Goal: Information Seeking & Learning: Learn about a topic

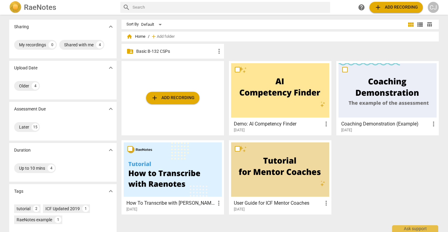
scroll to position [44, 0]
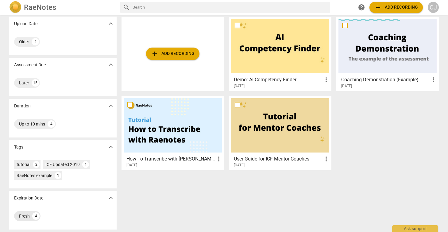
click at [22, 219] on div "Fresh" at bounding box center [24, 216] width 11 height 6
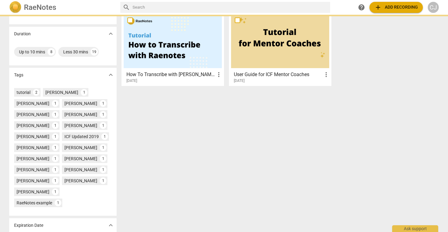
scroll to position [156, 0]
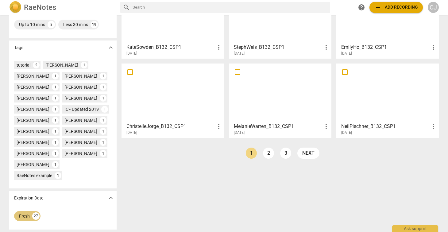
click at [24, 215] on div "Fresh" at bounding box center [24, 216] width 11 height 6
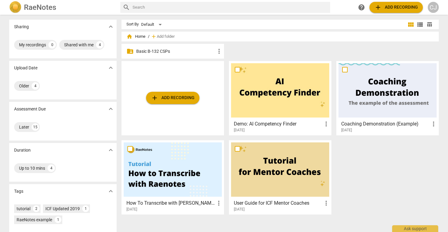
scroll to position [44, 0]
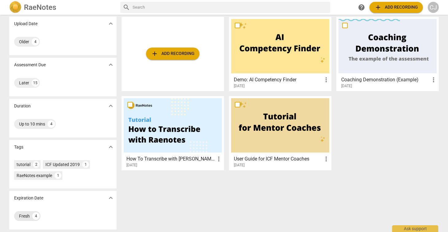
click at [21, 216] on div "Fresh" at bounding box center [24, 216] width 11 height 6
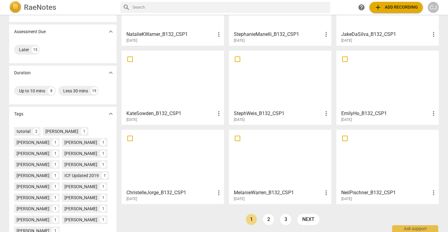
scroll to position [86, 0]
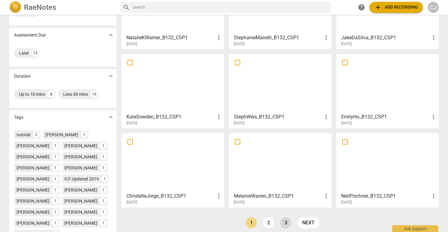
click at [283, 223] on link "3" at bounding box center [285, 222] width 11 height 11
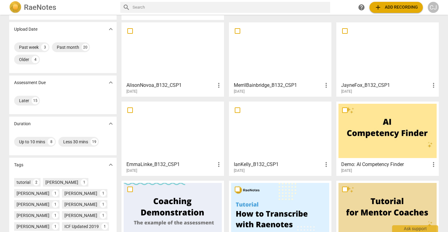
scroll to position [32, 0]
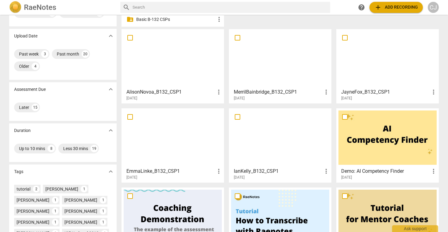
click at [275, 134] on div at bounding box center [280, 137] width 98 height 54
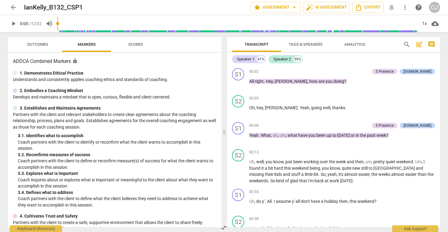
click at [14, 8] on span "arrow_back" at bounding box center [13, 7] width 7 height 7
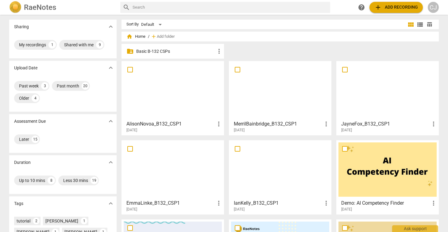
click at [386, 87] on div at bounding box center [387, 90] width 98 height 54
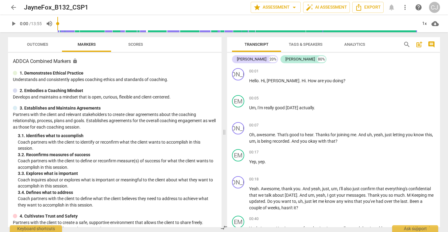
click at [12, 7] on span "arrow_back" at bounding box center [13, 7] width 7 height 7
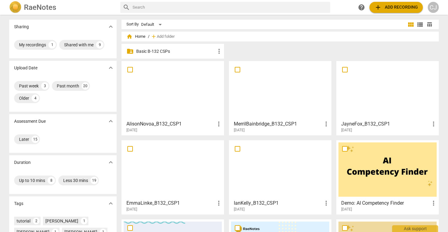
click at [264, 104] on div at bounding box center [280, 90] width 98 height 54
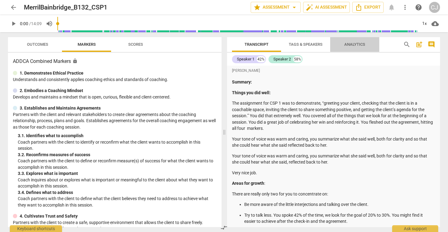
click at [351, 44] on span "Analytics" at bounding box center [354, 44] width 21 height 5
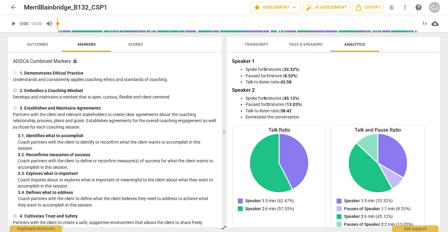
click at [254, 43] on span "Transcript" at bounding box center [256, 44] width 24 height 5
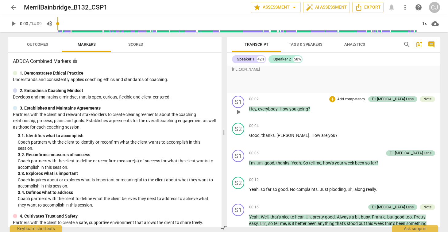
scroll to position [169, 0]
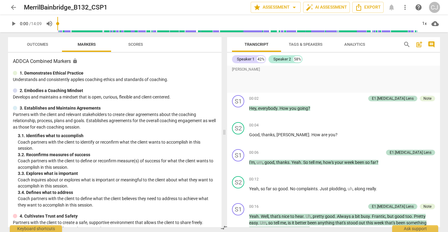
click at [353, 44] on span "Analytics" at bounding box center [354, 44] width 21 height 5
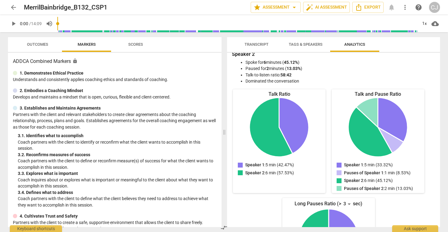
scroll to position [36, 0]
click at [11, 10] on span "arrow_back" at bounding box center [13, 7] width 7 height 7
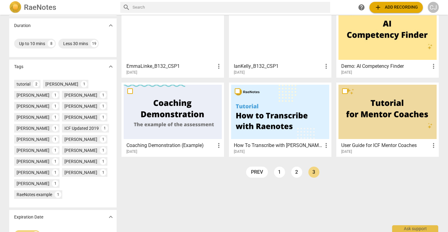
scroll to position [156, 0]
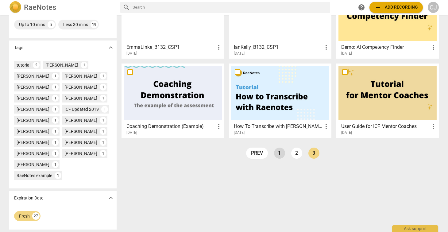
click at [277, 154] on link "1" at bounding box center [279, 153] width 11 height 11
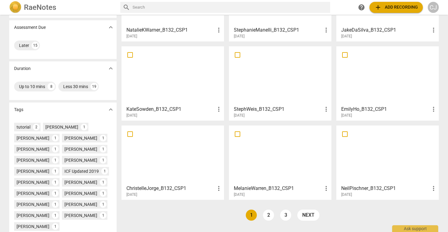
scroll to position [95, 0]
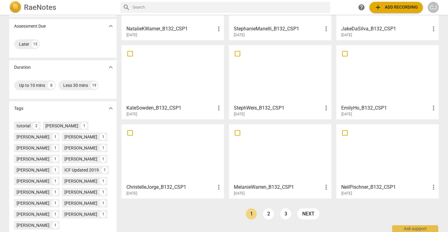
click at [158, 159] on div at bounding box center [173, 153] width 98 height 54
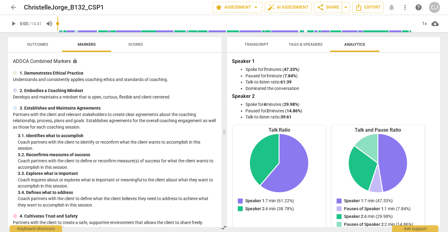
click at [255, 45] on span "Transcript" at bounding box center [256, 44] width 24 height 5
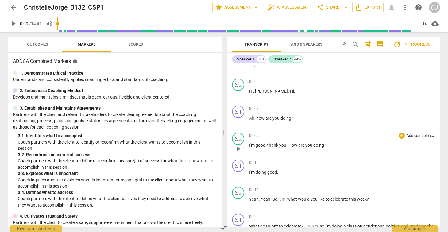
scroll to position [16, 0]
click at [305, 43] on span "Tags & Speakers" at bounding box center [306, 44] width 34 height 5
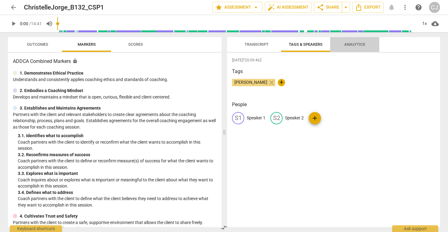
click at [353, 43] on span "Analytics" at bounding box center [354, 44] width 21 height 5
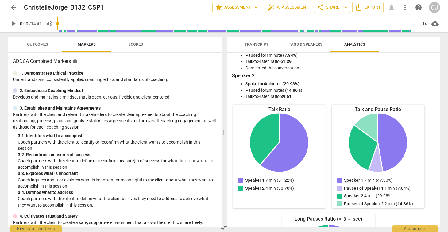
scroll to position [0, 0]
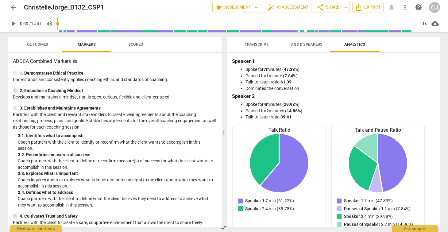
click at [13, 8] on span "arrow_back" at bounding box center [13, 7] width 7 height 7
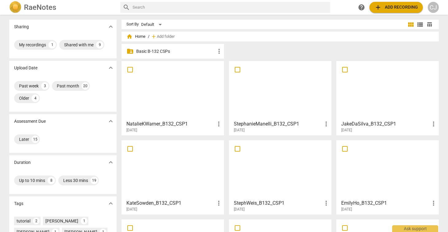
click at [169, 91] on div at bounding box center [173, 90] width 98 height 54
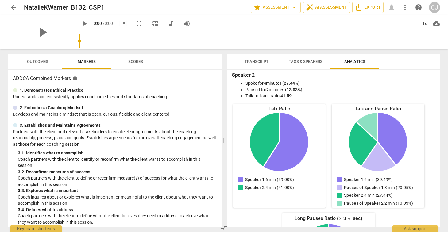
scroll to position [49, 0]
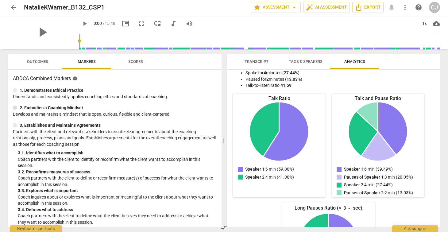
click at [255, 60] on span "Transcript" at bounding box center [256, 61] width 24 height 5
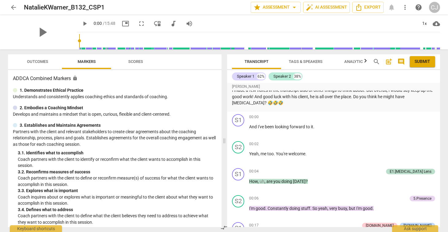
scroll to position [117, 0]
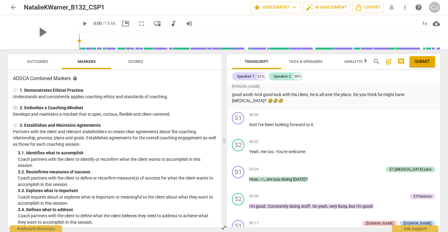
click at [352, 63] on span "Analytics" at bounding box center [354, 61] width 21 height 5
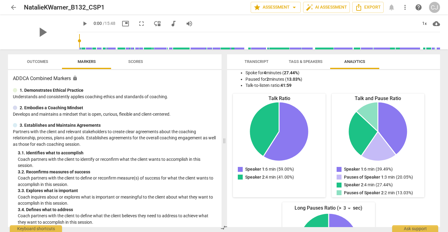
click at [255, 60] on span "Transcript" at bounding box center [256, 61] width 24 height 5
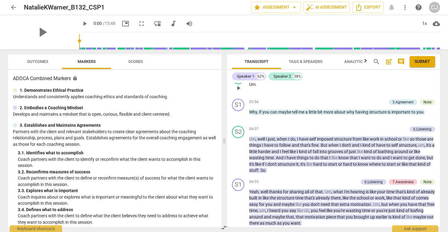
scroll to position [872, 0]
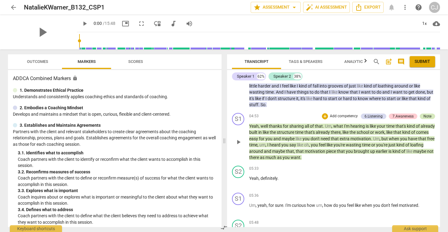
click at [427, 118] on div "Note" at bounding box center [427, 116] width 8 height 6
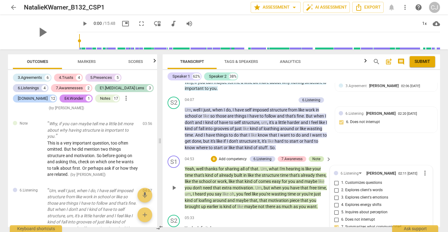
scroll to position [1166, 0]
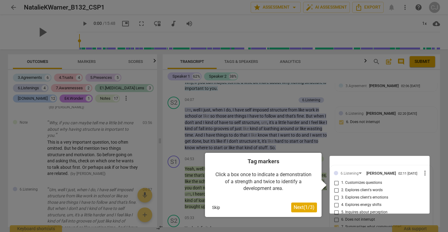
click at [215, 207] on button "Skip" at bounding box center [215, 207] width 13 height 9
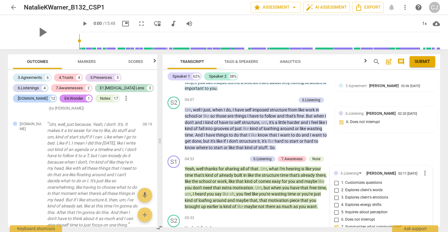
scroll to position [2188, 0]
click at [13, 6] on span "arrow_back" at bounding box center [13, 7] width 7 height 7
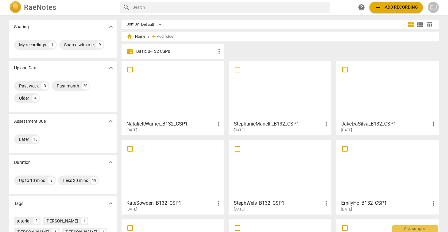
click at [259, 92] on div at bounding box center [280, 90] width 98 height 54
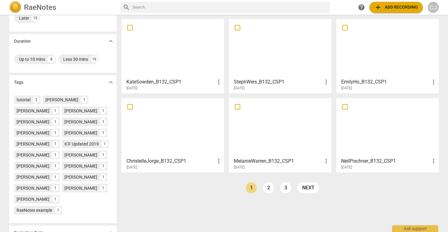
scroll to position [121, 0]
click at [170, 130] on div at bounding box center [173, 127] width 98 height 54
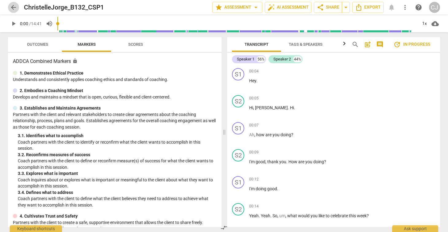
click at [12, 7] on span "arrow_back" at bounding box center [13, 7] width 7 height 7
